Goal: Task Accomplishment & Management: Use online tool/utility

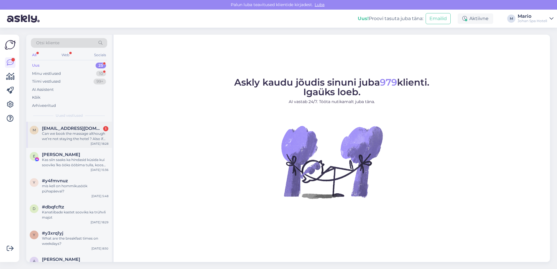
click at [50, 135] on div "Can we book the massage although we’re not staying the hotel ? Also if the time…" at bounding box center [75, 136] width 66 height 10
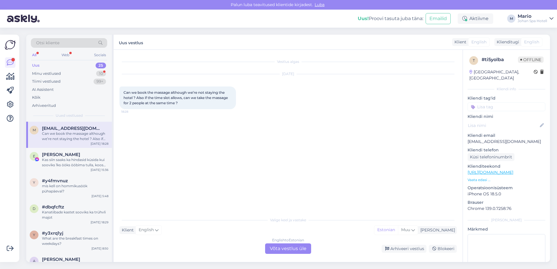
click at [195, 111] on div "[DATE] Can we book the massage although we’re not staying the hotel ? Also if t…" at bounding box center [289, 92] width 338 height 48
click at [301, 247] on div "English to Estonian Võta vestlus üle" at bounding box center [288, 249] width 46 height 10
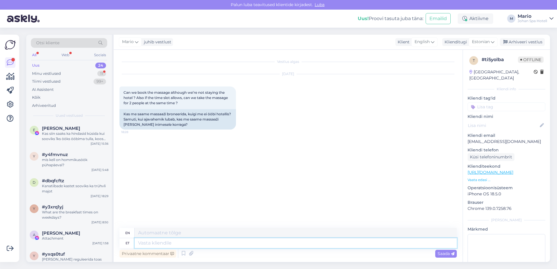
click at [260, 243] on textarea at bounding box center [296, 243] width 322 height 10
type textarea "Good"
type textarea "Good evening!"
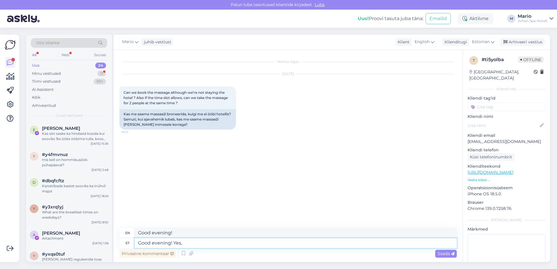
type textarea "Good evening! Yes,"
type textarea "Good evening! Yes, y"
type textarea "Good evening! Yes, yes"
type textarea "Good evening! Yes, you c"
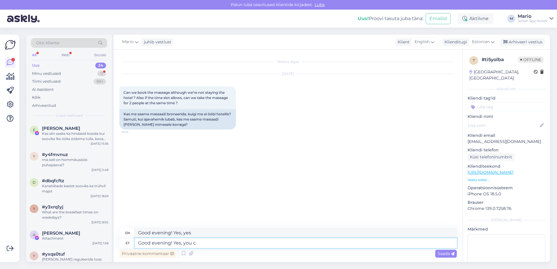
type textarea "Good evening! Yes, you"
type textarea "Good evening! Yes, you can"
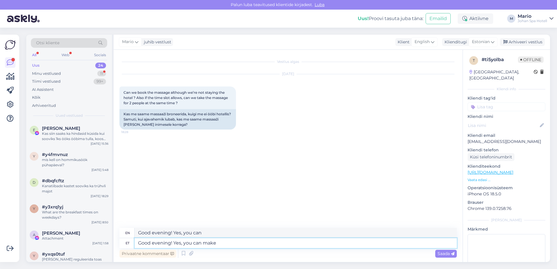
type textarea "Good evening! Yes, you can make"
type textarea "Good evening! Yes, you can make a re"
type textarea "Good evening! Yes, you can make a"
type textarea "Good evening! Yes, you can make a reservation"
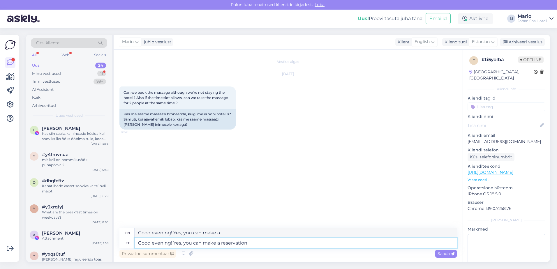
type textarea "Good evening! Yes, you can make a reservation"
type textarea "Good evening! Yes, you can make a reservation for"
type textarea "Good evening! Yes, you can make a reservation for a ma"
type textarea "Good evening! Yes, you can make a reservation for a"
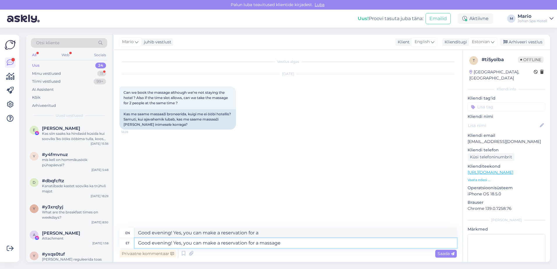
type textarea "Good evening! Yes, you can make a reservation for a massage"
type textarea "Good evening! Yes, you can make a reservation for a massage even i"
type textarea "Good evening! Yes, you can make a reservation for a massage even"
type textarea "Good evening! Yes, you can make a reservation for a massage even if yo"
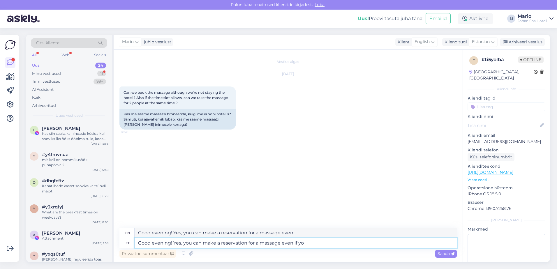
type textarea "Good evening! Yes, you can make a reservation for a massage even if"
type textarea "Good evening! Yes, you can make a reservation for a massage even if youär"
type textarea "Good evening! Yes, you can make a reservation for a massage even if you"
type textarea "Good evening! Yes, you can make a reservation for a massage even if youäre"
type textarea "Good evening! Yes, you can make a reservation for a massage even if you are"
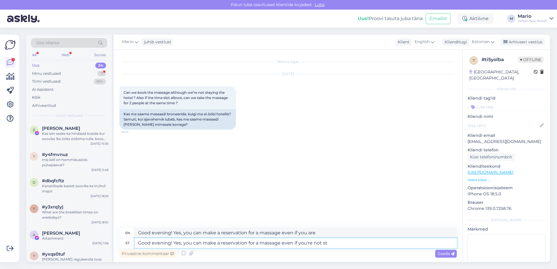
type textarea "Good evening! Yes, you can make a reservation for a massage even if you're not …"
type textarea "Good evening! Yes, you can make a reservation for a massage even if you're not"
type textarea "Good evening! Yes, you can make a reservation for a massage even if you're not …"
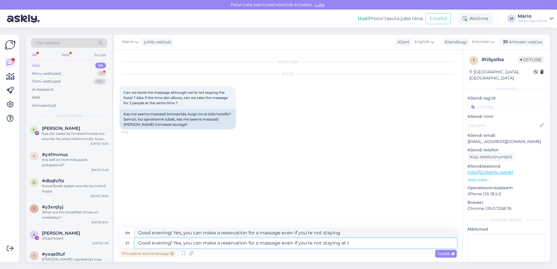
type textarea "Good evening! Yes, you can make a reservation for a massage even if you're not …"
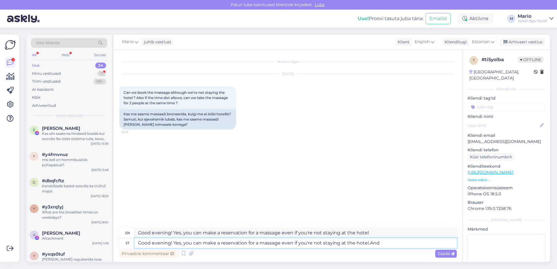
type textarea "Good evening! Yes, you can make a reservation for a massage even if you're not …"
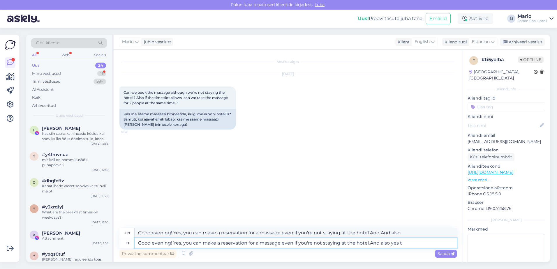
type textarea "Good evening! Yes, you can make a reservation for a massage even if you're not …"
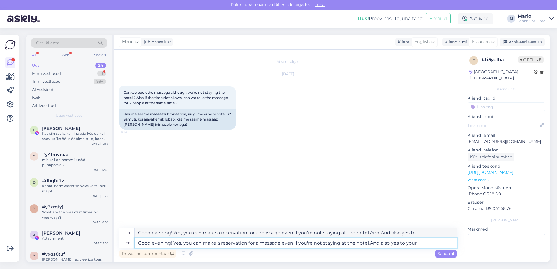
type textarea "Good evening! Yes, you can make a reservation for a massage even if you're not …"
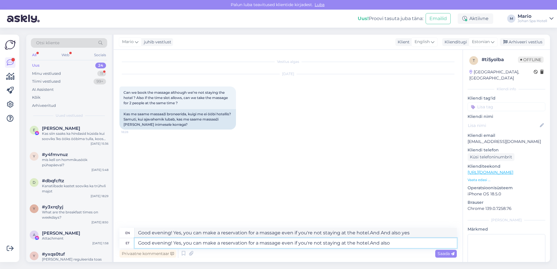
type textarea "Good evening! Yes, you can make a reservation for a massage even if you're not …"
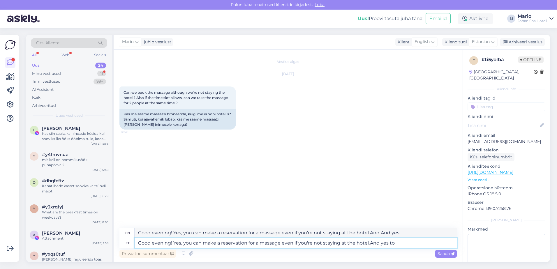
type textarea "Good evening! Yes, you can make a reservation for a massage even if you're not …"
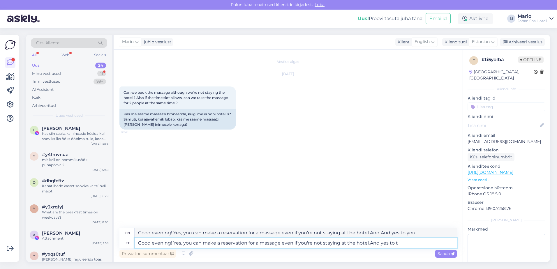
type textarea "Good evening! Yes, you can make a reservation for a massage even if you're not …"
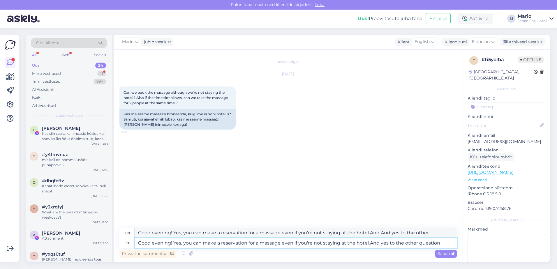
type textarea "Good evening! Yes, you can make a reservation for a massage even if you're not …"
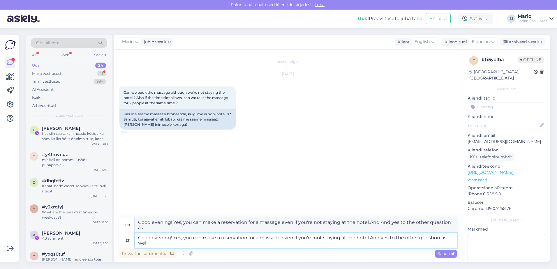
type textarea "Good evening! Yes, you can make a reservation for a massage even if you're not …"
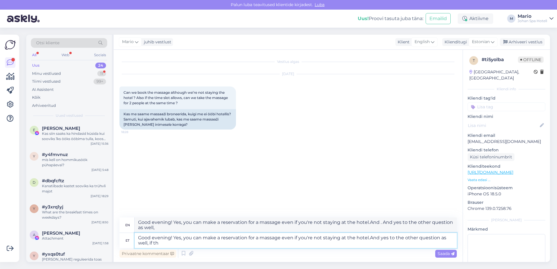
type textarea "Good evening! Yes, you can make a reservation for a massage even if you're not …"
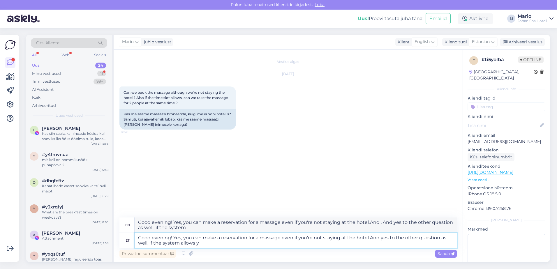
type textarea "Good evening! Yes, you can make a reservation for a massage even if you're not …"
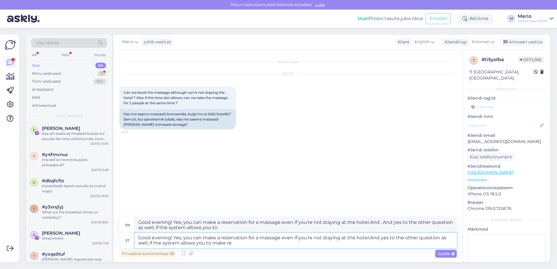
type textarea "Good evening! Yes, you can make a reservation for a massage even if you're not …"
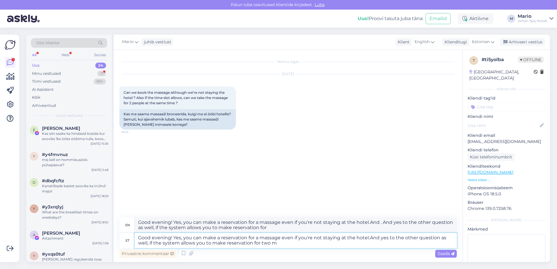
type textarea "Good evening! Yes, you can make a reservation for a massage even if you're not …"
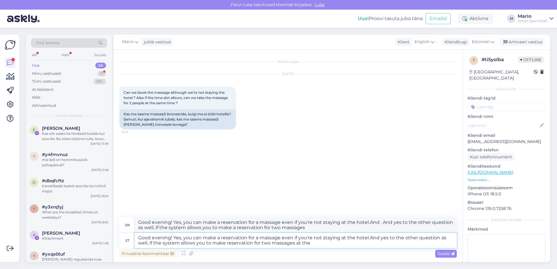
type textarea "Good evening! Yes, you can make a reservation for a massage even if you're not …"
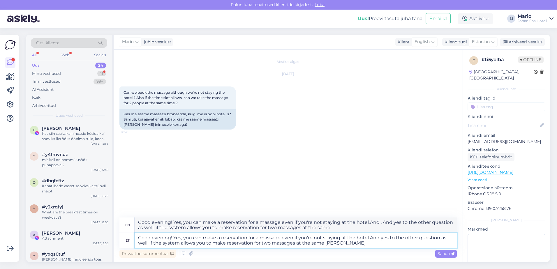
type textarea "Good evening! Yes, you can make a reservation for a massage even if you're not …"
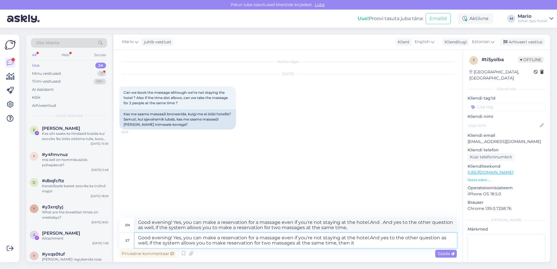
type textarea "Good evening! Yes, you can make a reservation for a massage even if you're not …"
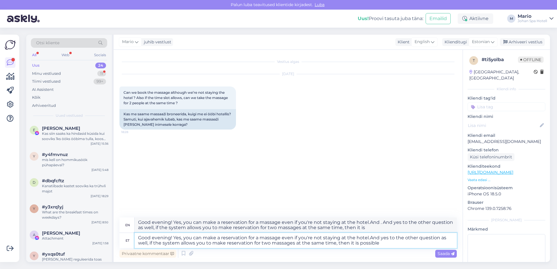
type textarea "Good evening! Yes, you can make a reservation for a massage even if you're not …"
click at [451, 256] on span "Saada" at bounding box center [446, 253] width 17 height 5
